Goal: Browse casually

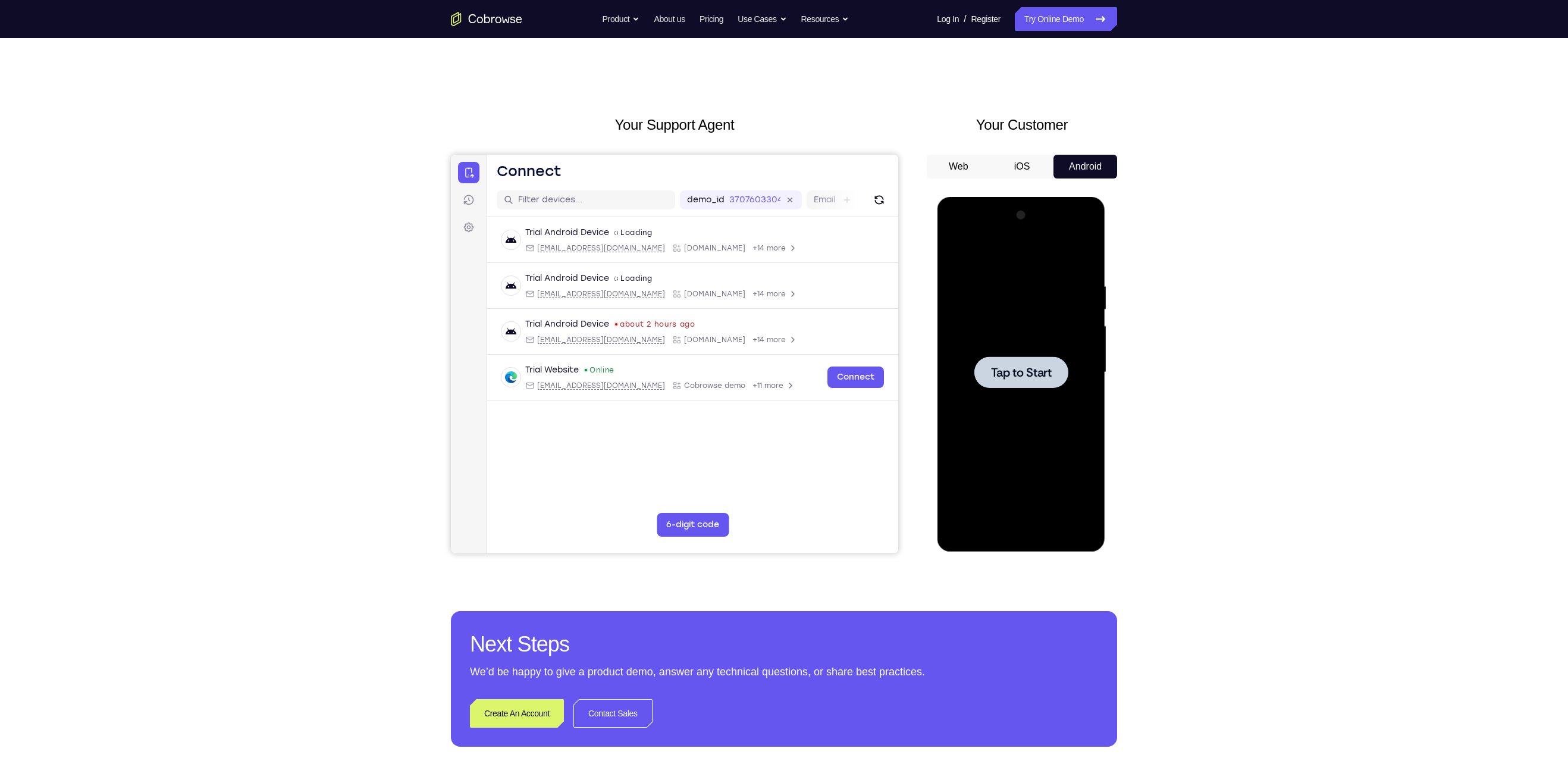
click at [1042, 377] on span "Tap to Start" at bounding box center [1020, 373] width 61 height 12
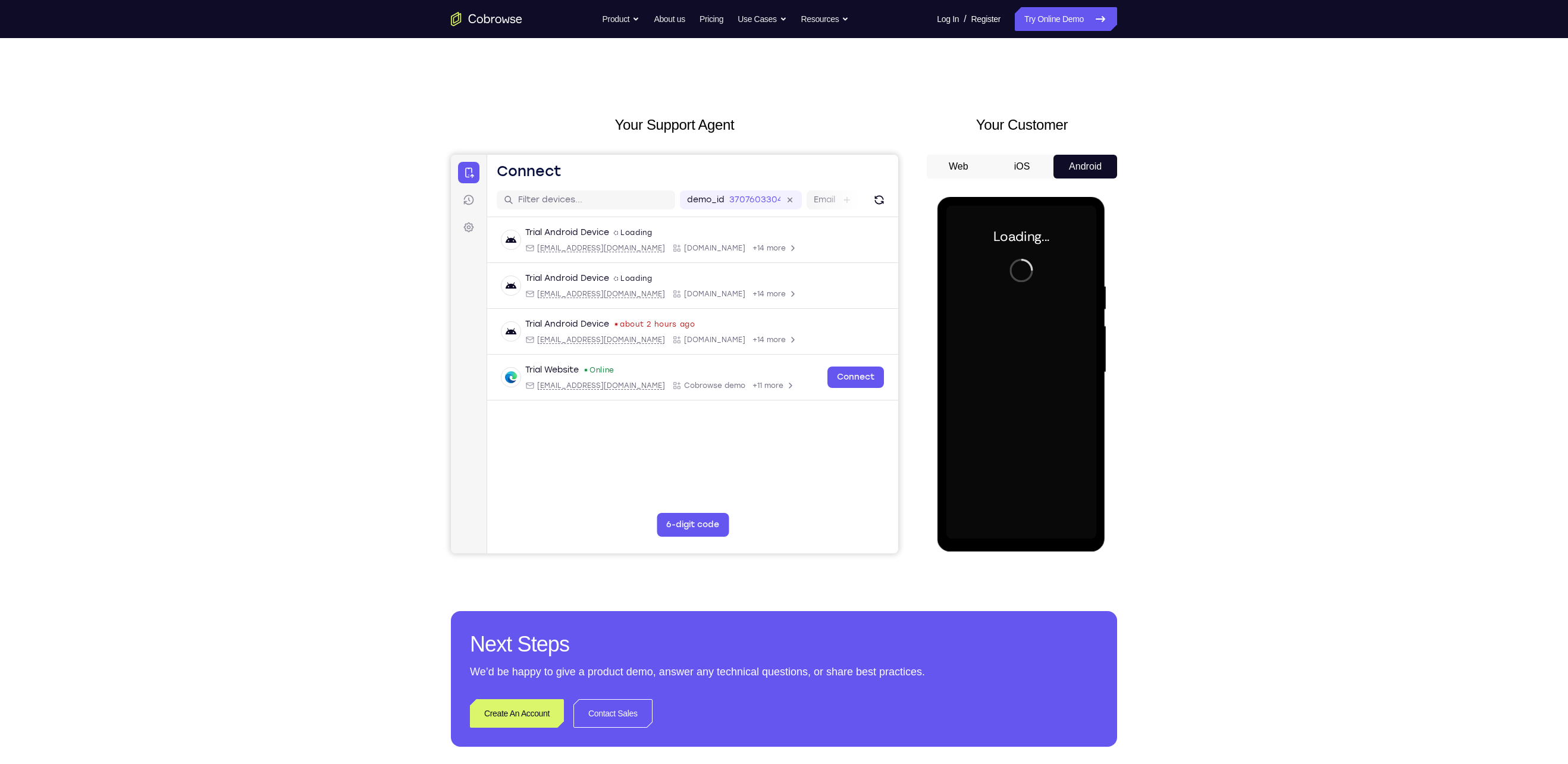
scroll to position [18, 0]
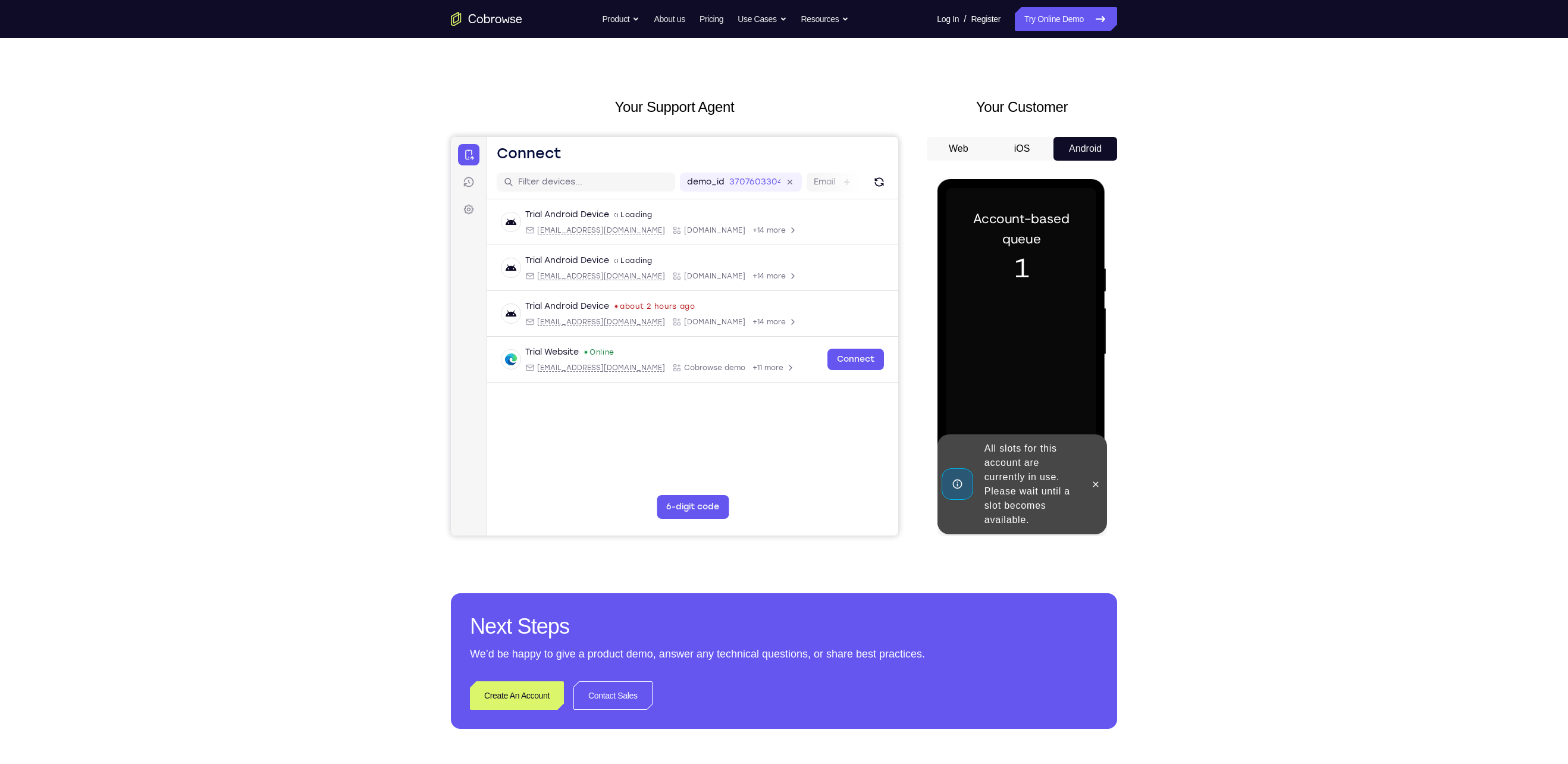
click at [1099, 480] on div at bounding box center [1095, 484] width 19 height 100
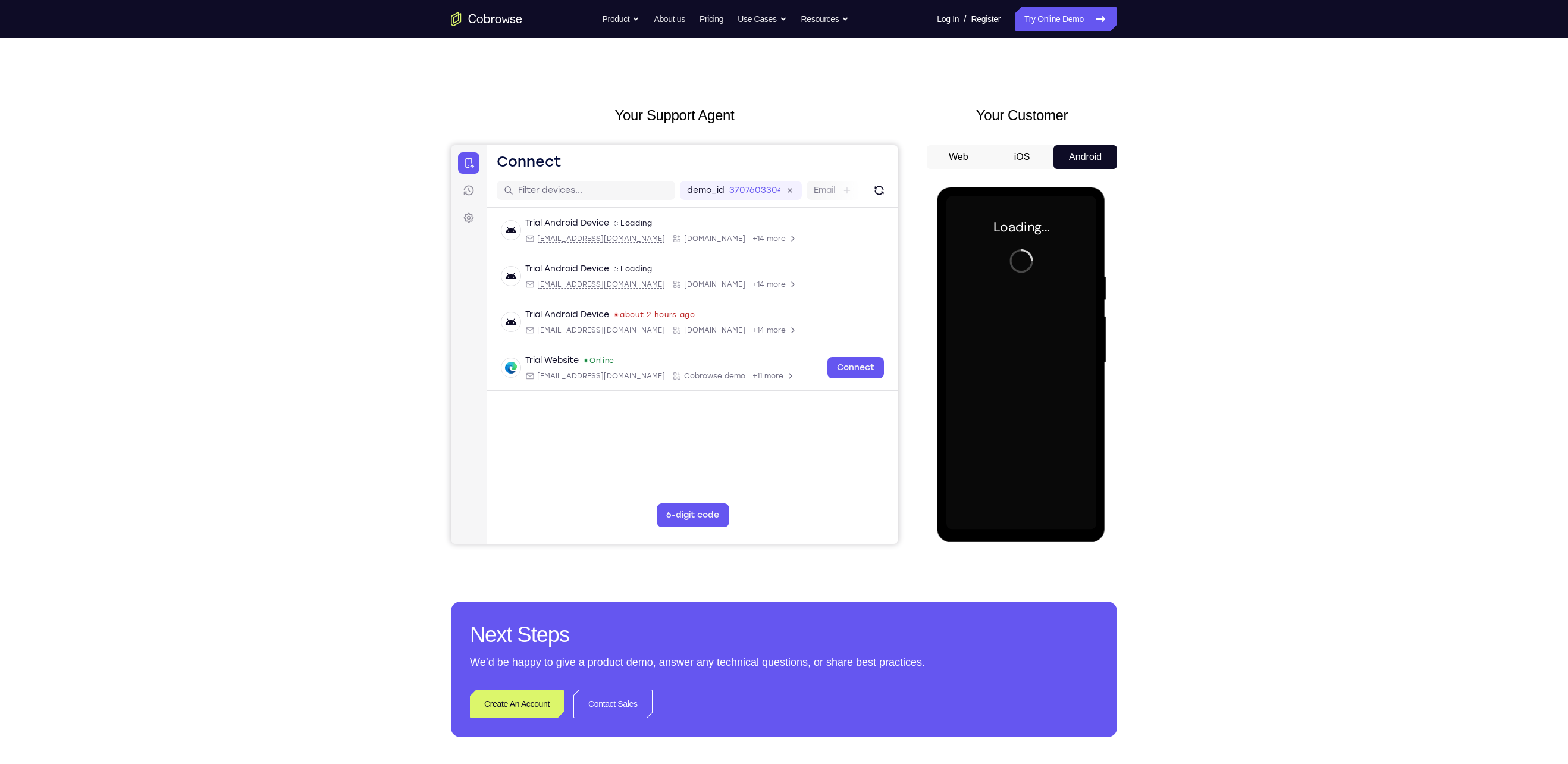
scroll to position [8, 0]
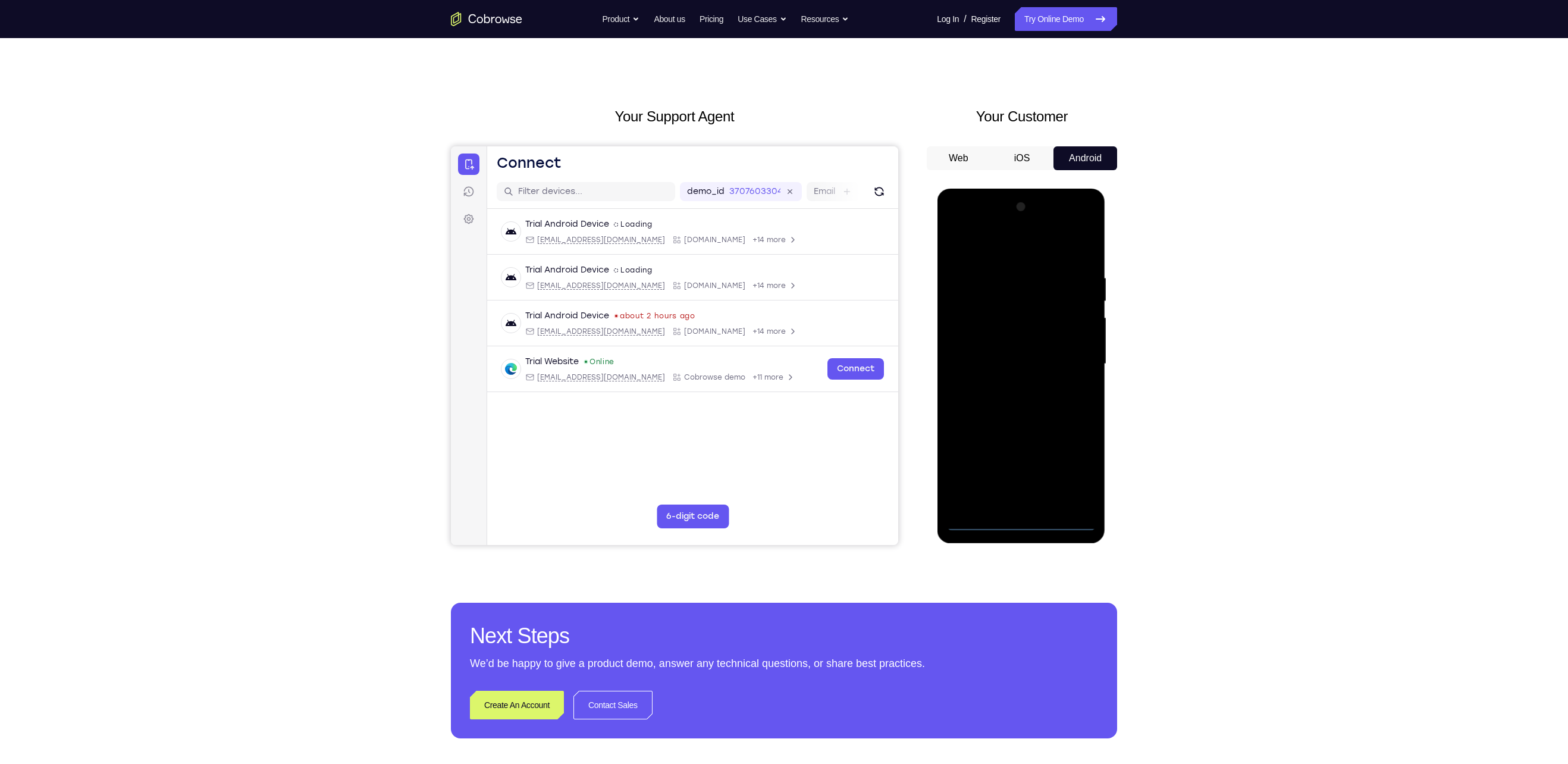
click at [1021, 520] on div at bounding box center [1020, 364] width 150 height 333
click at [1071, 466] on div at bounding box center [1020, 364] width 150 height 333
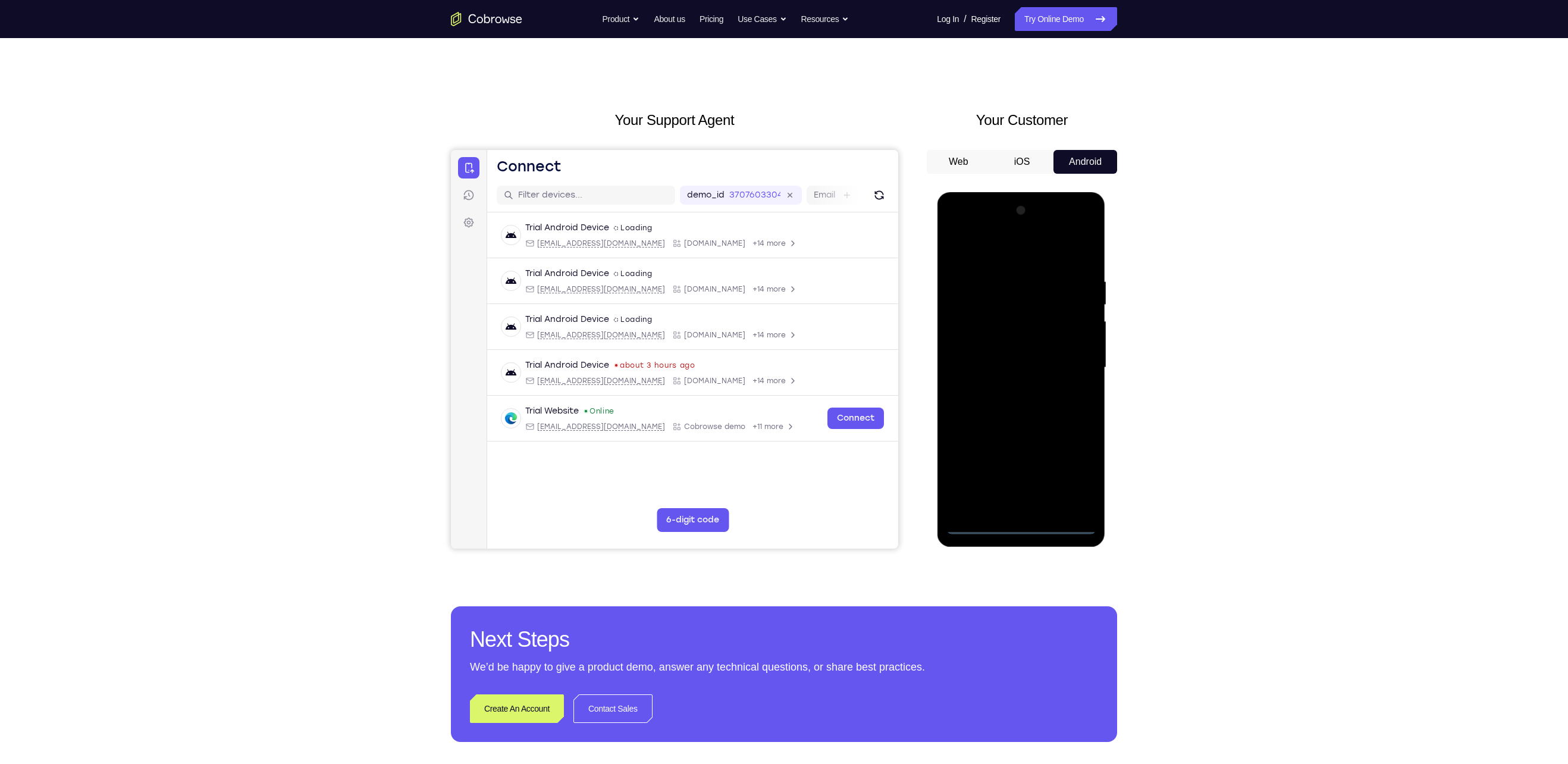
scroll to position [4, 0]
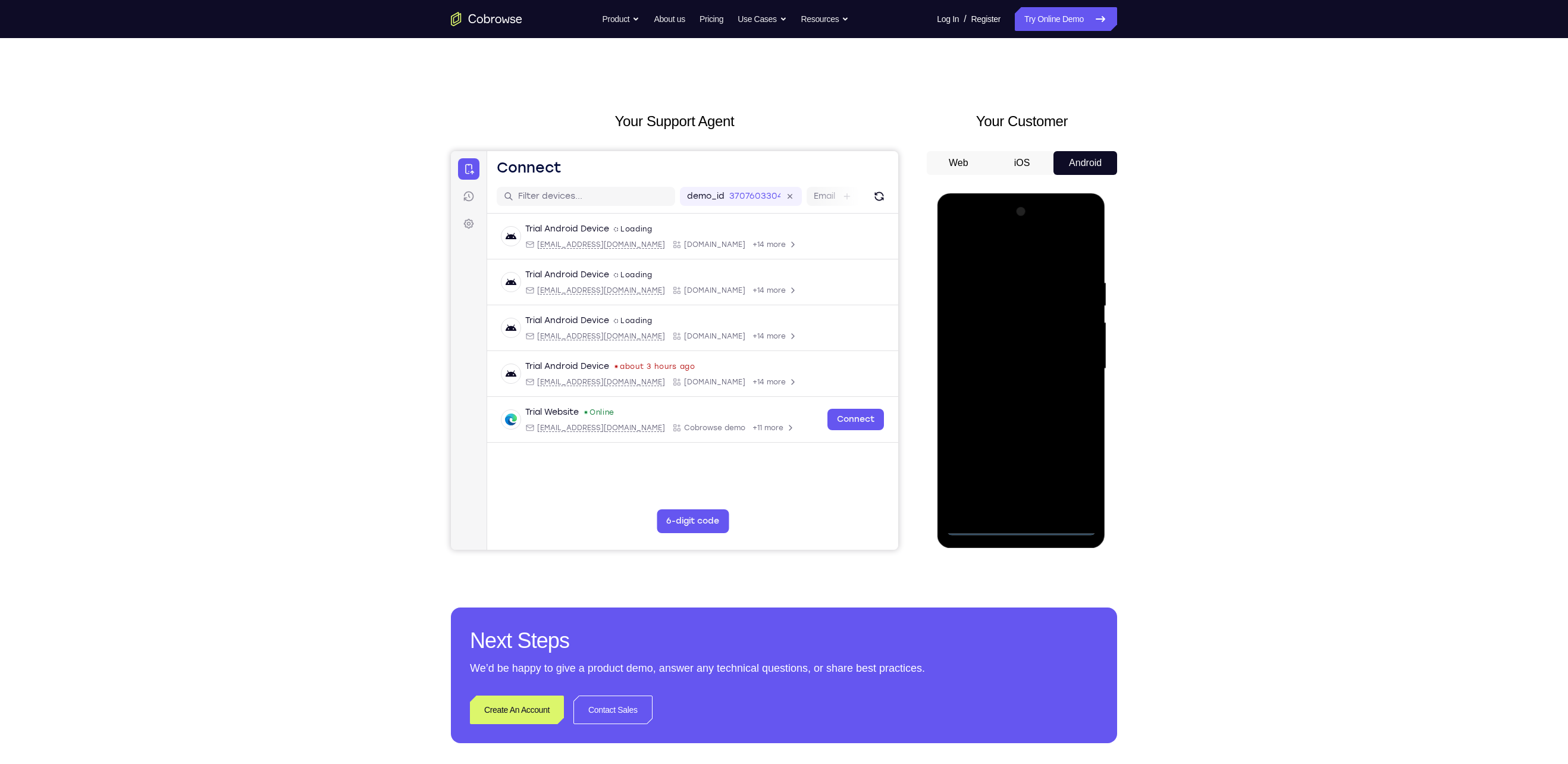
click at [1023, 249] on div at bounding box center [1020, 369] width 150 height 333
click at [1071, 362] on div at bounding box center [1020, 369] width 150 height 333
click at [1025, 476] on div at bounding box center [1020, 369] width 150 height 333
click at [1012, 390] on div at bounding box center [1020, 369] width 150 height 333
click at [1011, 430] on div at bounding box center [1020, 369] width 150 height 333
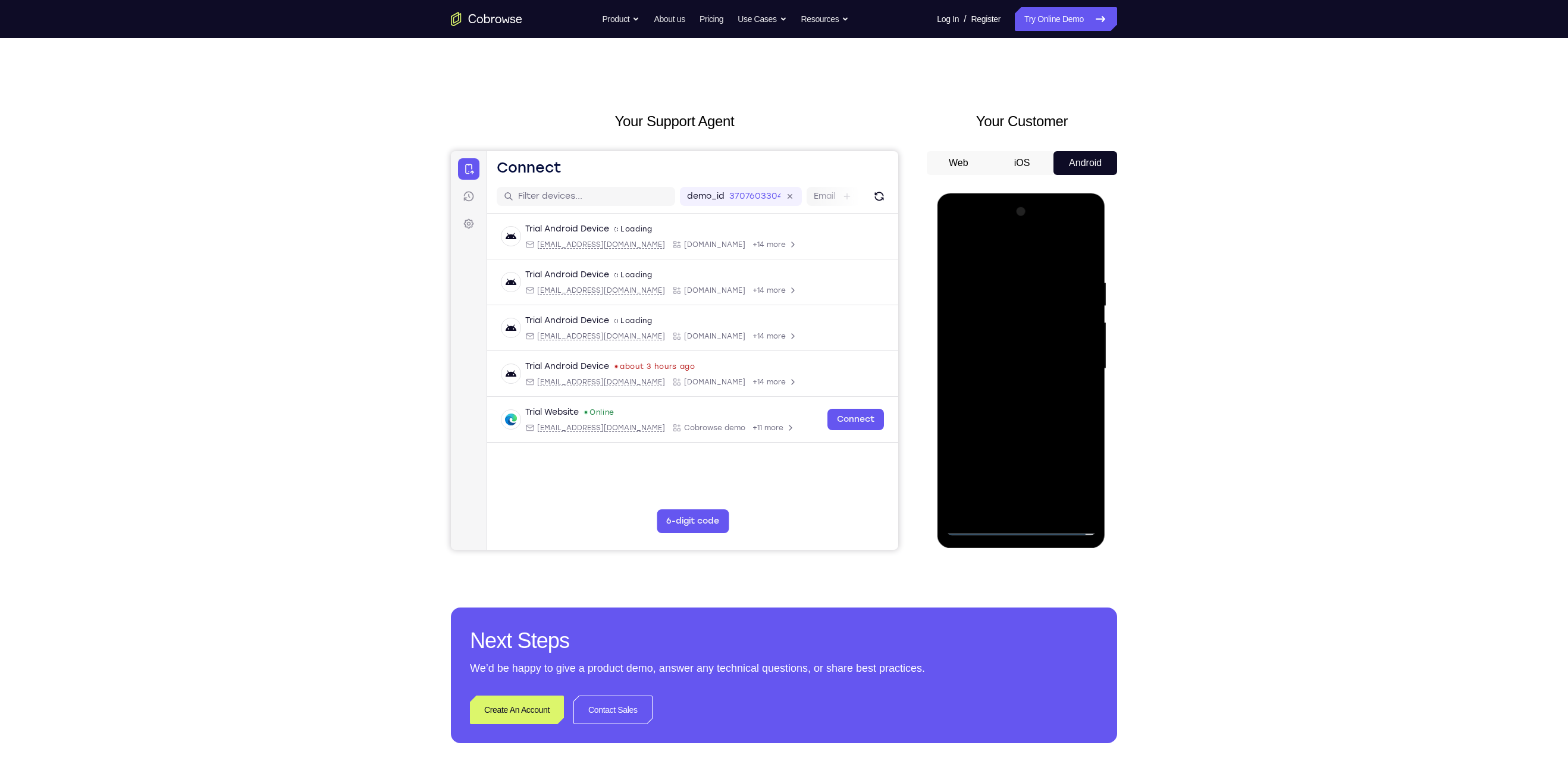
click at [1068, 314] on div at bounding box center [1020, 369] width 150 height 333
click at [1069, 353] on div at bounding box center [1020, 369] width 150 height 333
click at [1007, 506] on div at bounding box center [1020, 369] width 150 height 333
click at [1041, 313] on div at bounding box center [1020, 369] width 150 height 333
click at [1013, 282] on div at bounding box center [1020, 369] width 150 height 333
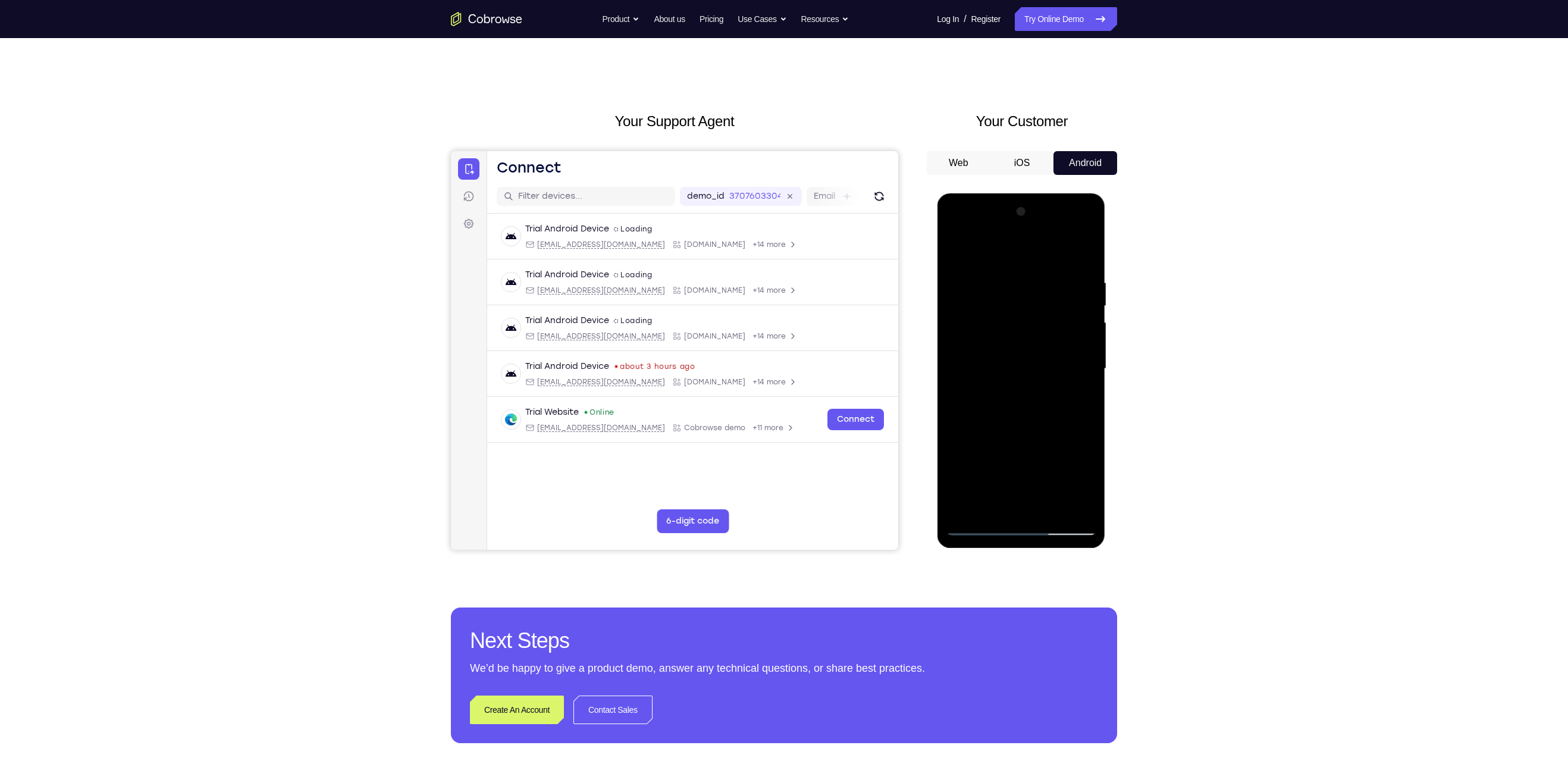
click at [1085, 271] on div at bounding box center [1020, 369] width 150 height 333
click at [1018, 282] on div at bounding box center [1020, 369] width 150 height 333
click at [1012, 281] on div at bounding box center [1020, 369] width 150 height 333
click at [1082, 402] on div at bounding box center [1020, 369] width 150 height 333
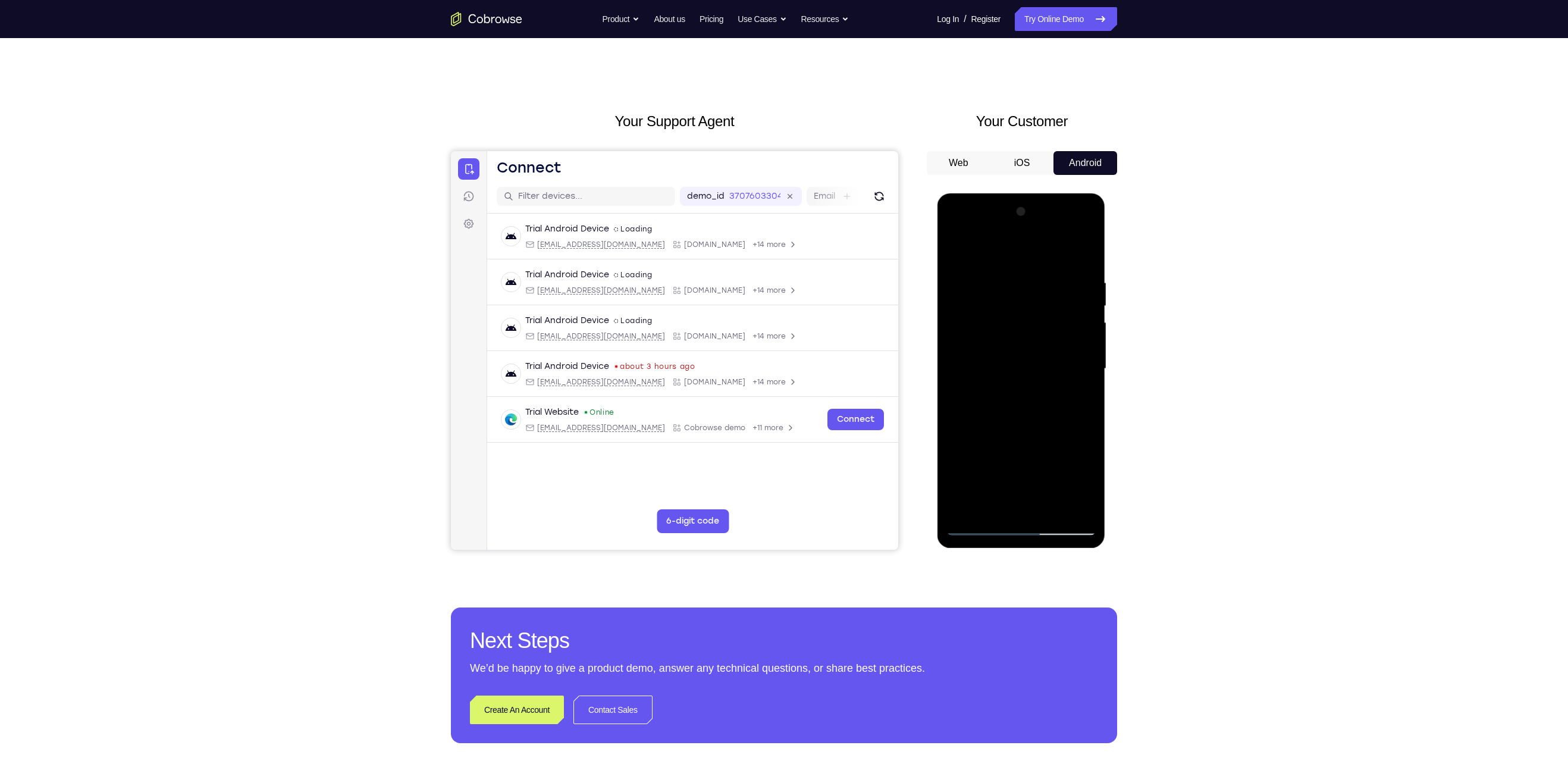
click at [1082, 402] on div at bounding box center [1020, 369] width 150 height 333
click at [1082, 253] on div at bounding box center [1020, 369] width 150 height 333
